Goal: Find contact information: Find specific page/section

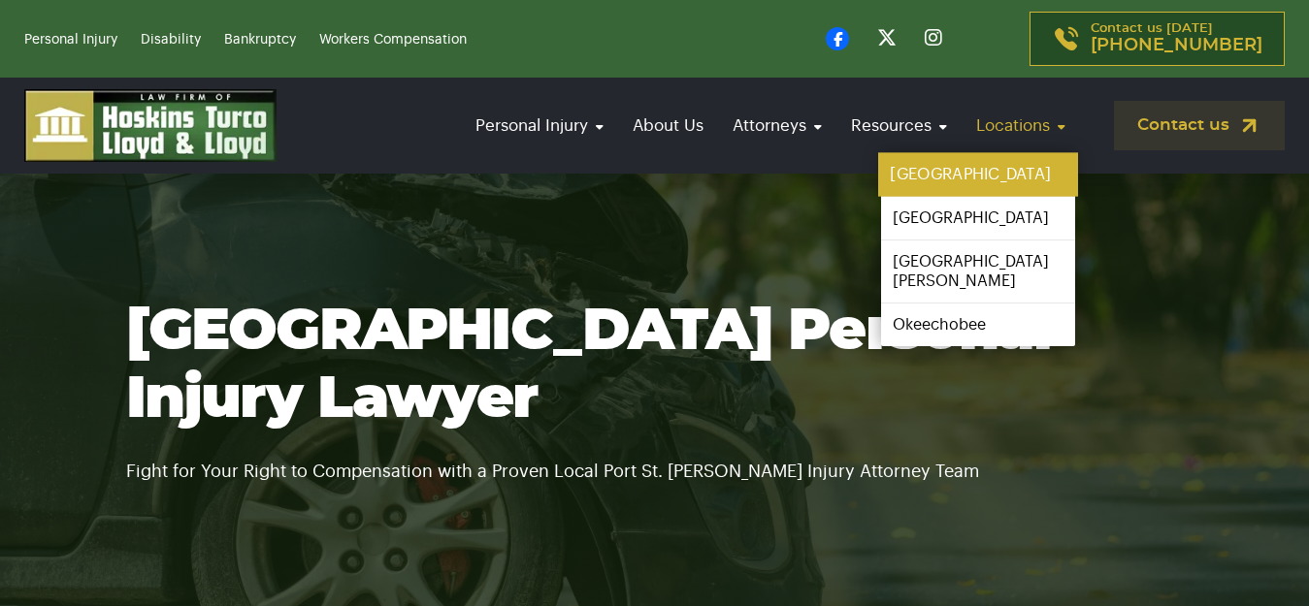
scroll to position [97, 0]
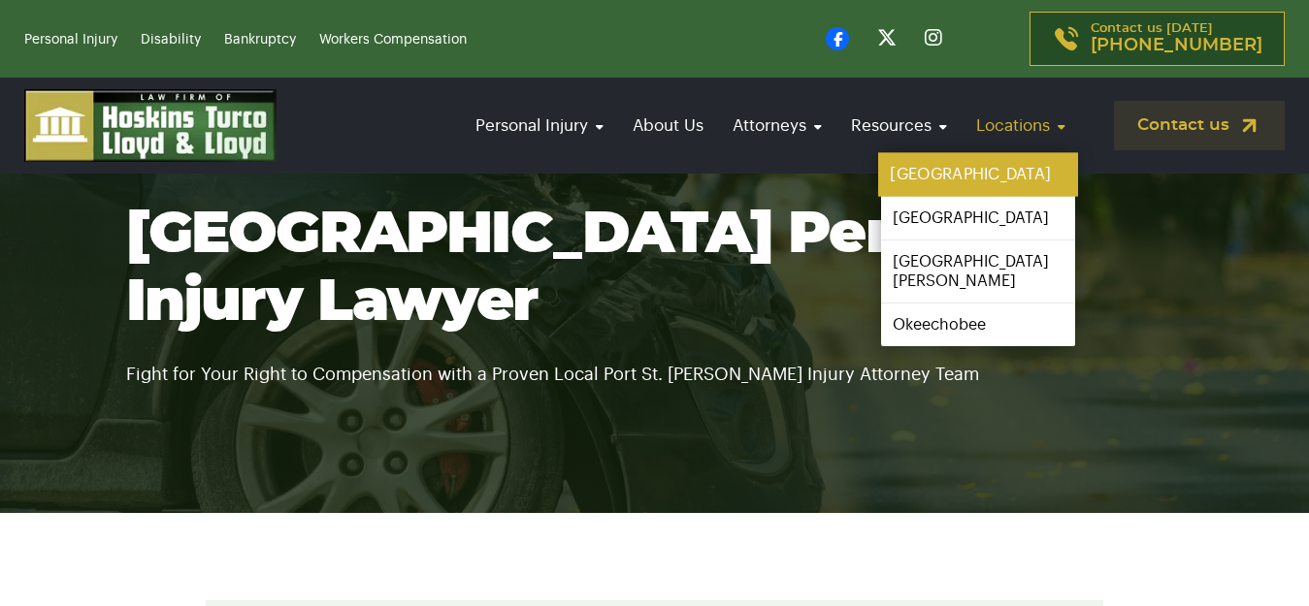
click at [956, 169] on link "[GEOGRAPHIC_DATA]" at bounding box center [978, 175] width 200 height 44
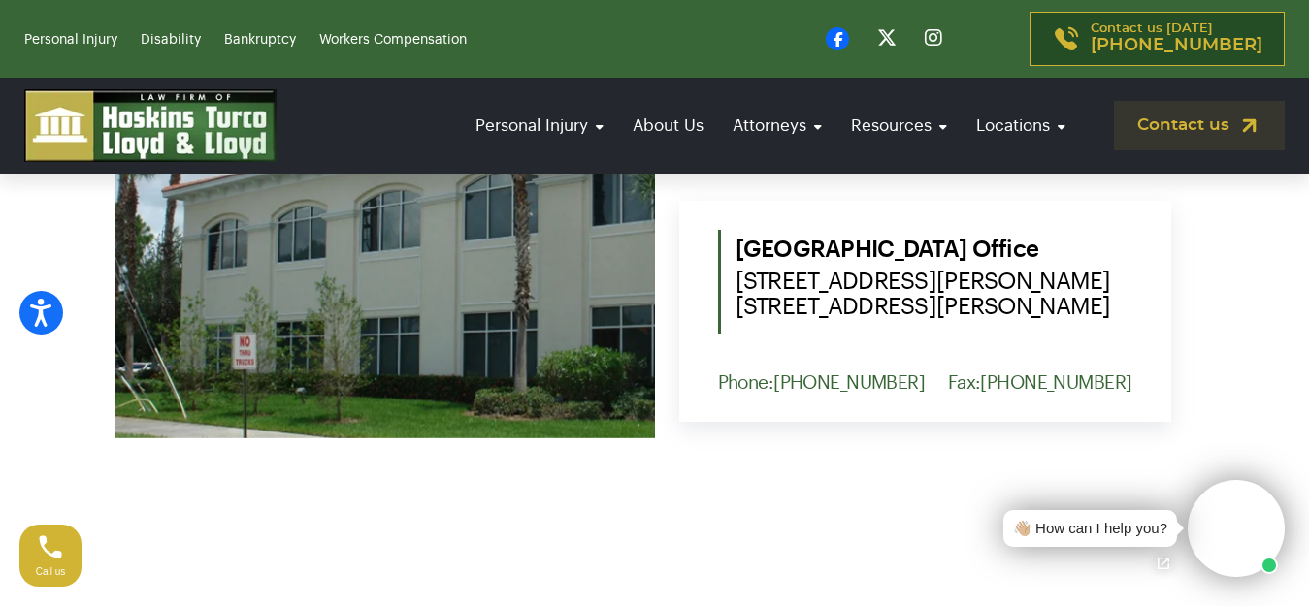
scroll to position [873, 0]
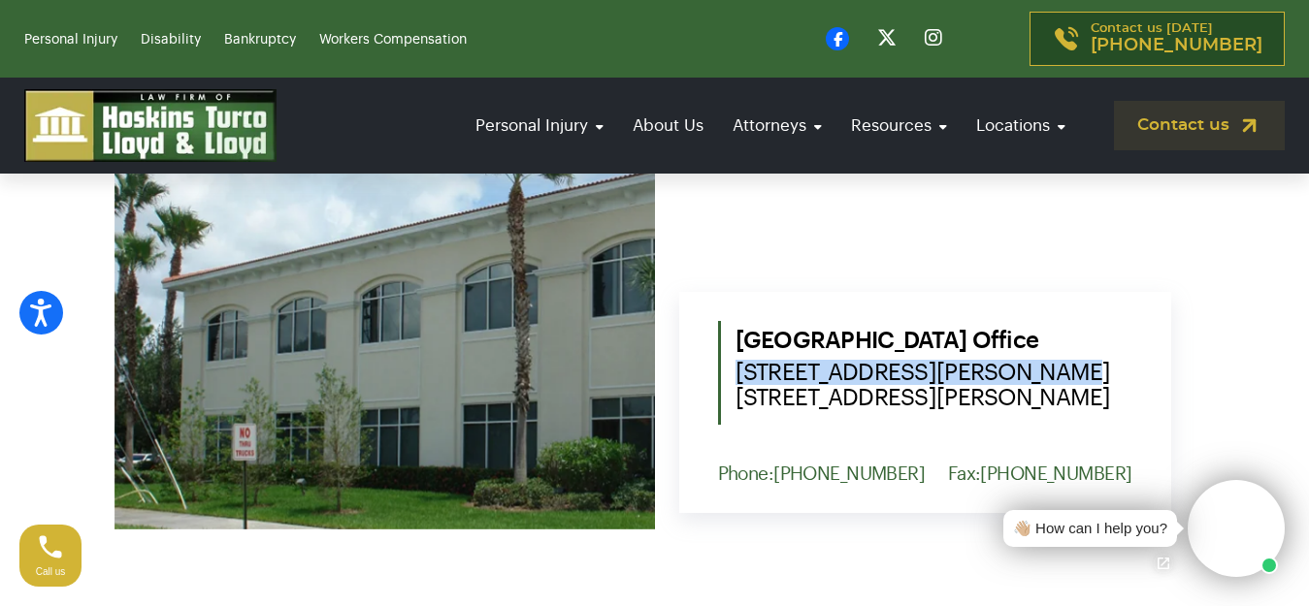
drag, startPoint x: 735, startPoint y: 369, endPoint x: 1033, endPoint y: 365, distance: 297.8
click at [1033, 365] on span "1555 NW St. Lucie West Blvd. Suite 203, Port St. Lucie, Fl. 34986" at bounding box center [933, 385] width 397 height 50
copy span "[STREET_ADDRESS][PERSON_NAME]"
click at [858, 362] on span "1555 NW St. Lucie West Blvd. Suite 203, Port St. Lucie, Fl. 34986" at bounding box center [933, 385] width 397 height 50
drag, startPoint x: 737, startPoint y: 372, endPoint x: 1119, endPoint y: 391, distance: 382.7
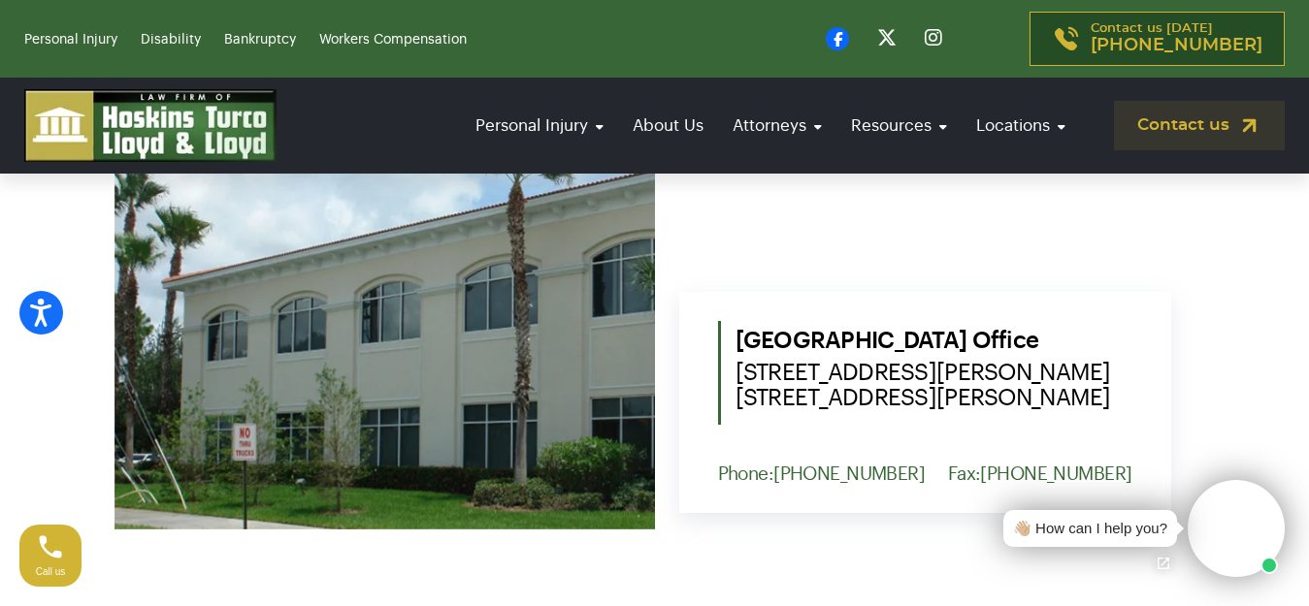
click at [1119, 391] on span "1555 NW St. Lucie West Blvd. Suite 203, Port St. Lucie, Fl. 34986" at bounding box center [933, 385] width 397 height 50
click at [170, 35] on link "Disability" at bounding box center [171, 40] width 60 height 14
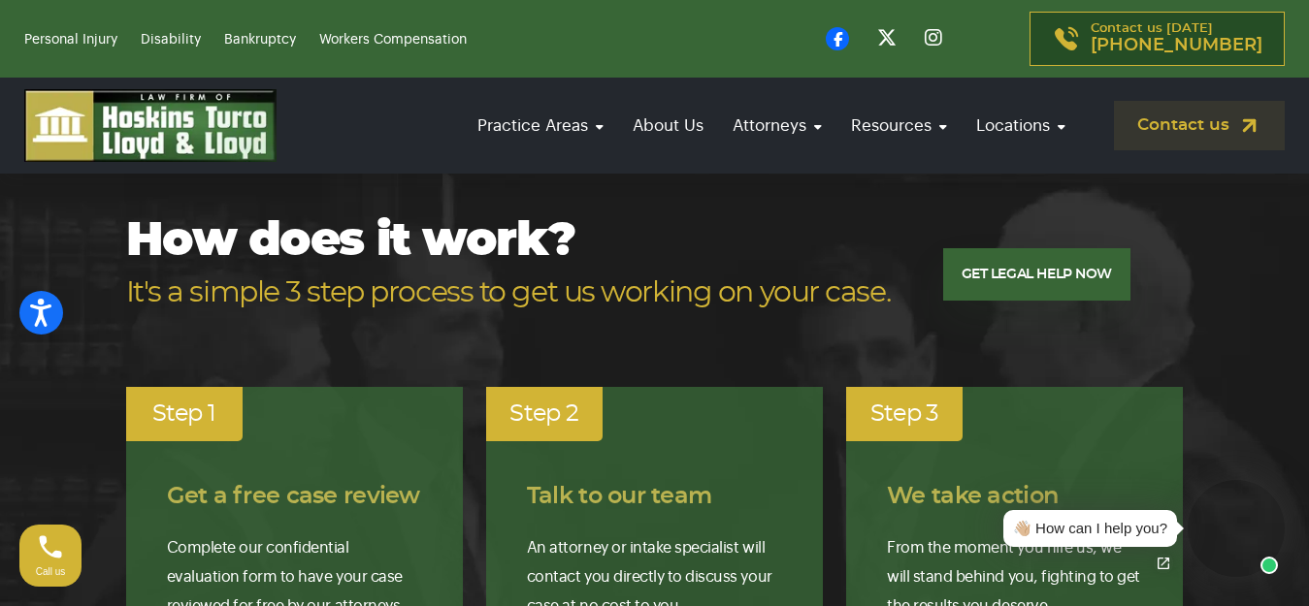
scroll to position [2231, 0]
